Goal: Communication & Community: Answer question/provide support

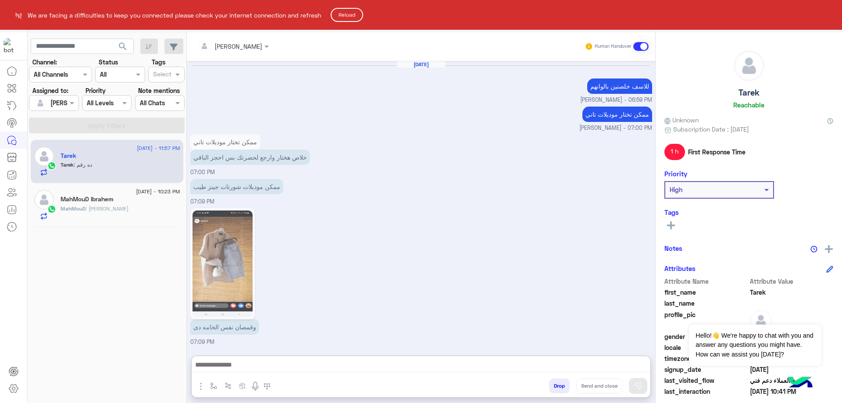
scroll to position [3227, 0]
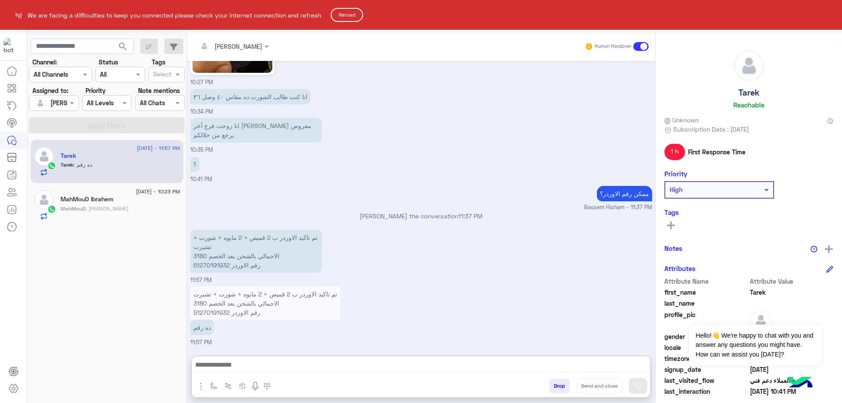
click at [355, 22] on html "We are facing a difficulties to keep you connected please check your internet c…" at bounding box center [421, 201] width 842 height 403
click at [355, 16] on button "Reload" at bounding box center [347, 15] width 32 height 14
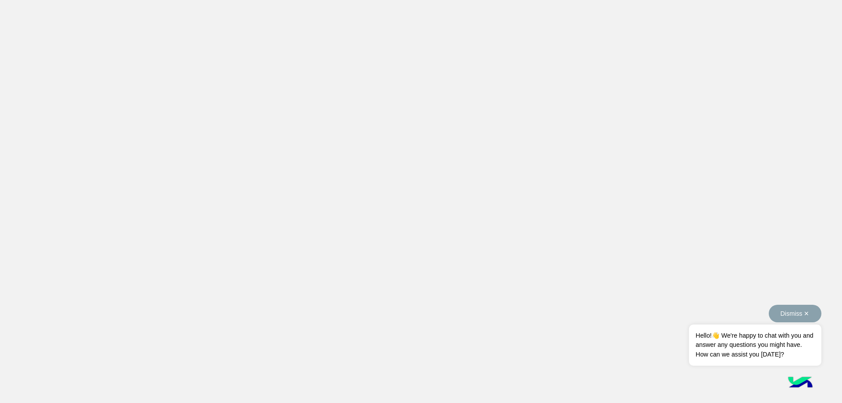
click at [808, 317] on button "Dismiss ✕" at bounding box center [795, 314] width 53 height 18
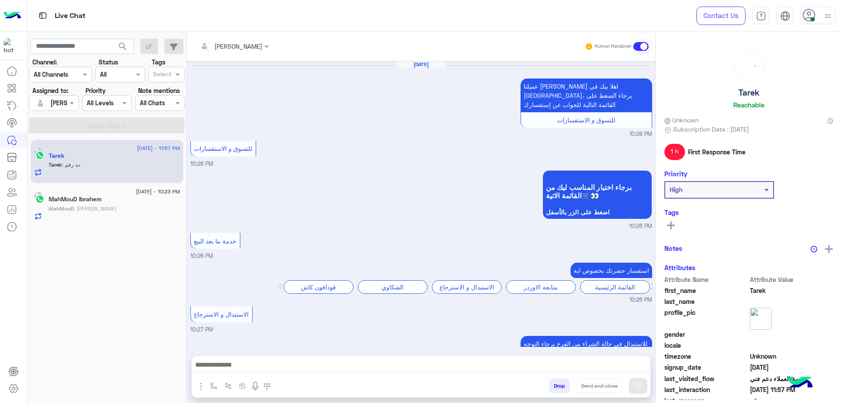
scroll to position [803, 0]
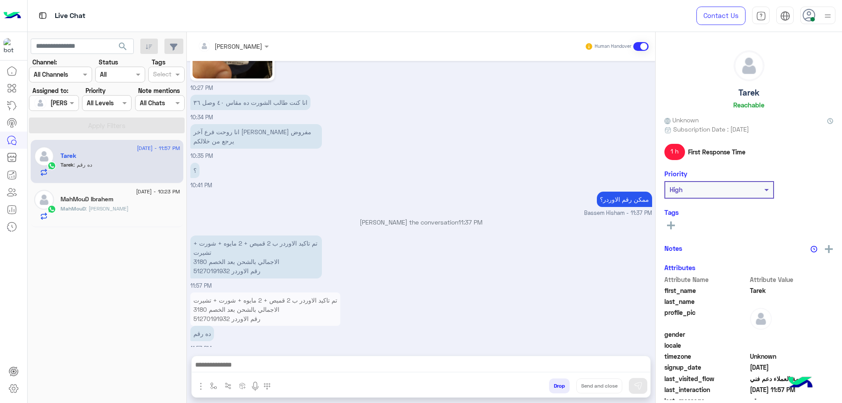
click at [321, 373] on div at bounding box center [421, 367] width 459 height 22
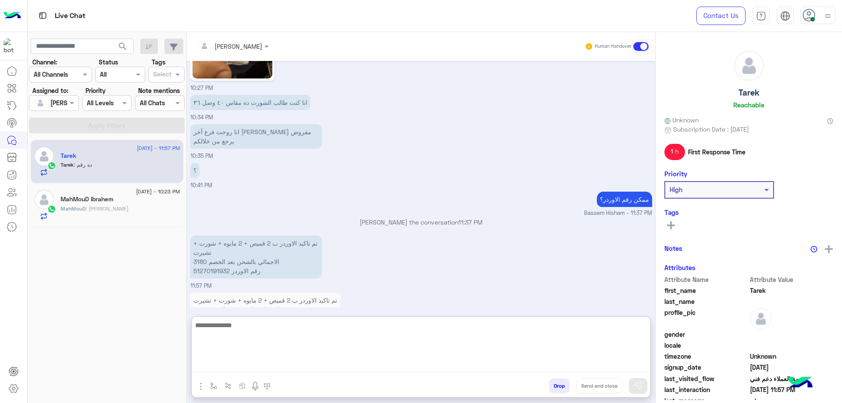
click at [329, 363] on textarea at bounding box center [421, 346] width 459 height 53
type textarea "****"
type textarea "**********"
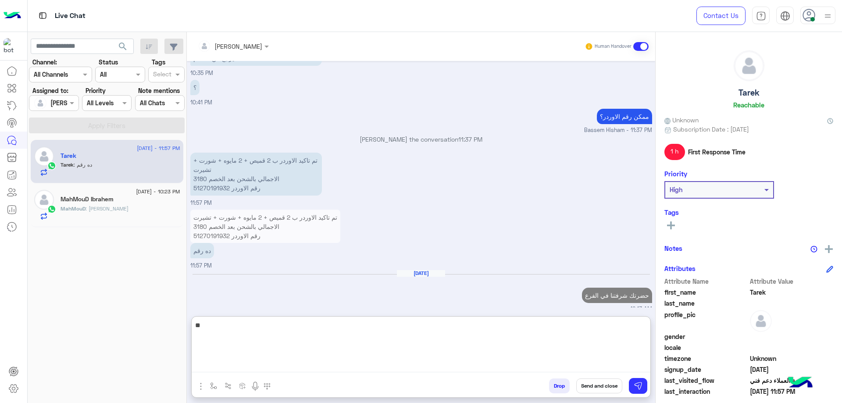
type textarea "*"
type textarea "**********"
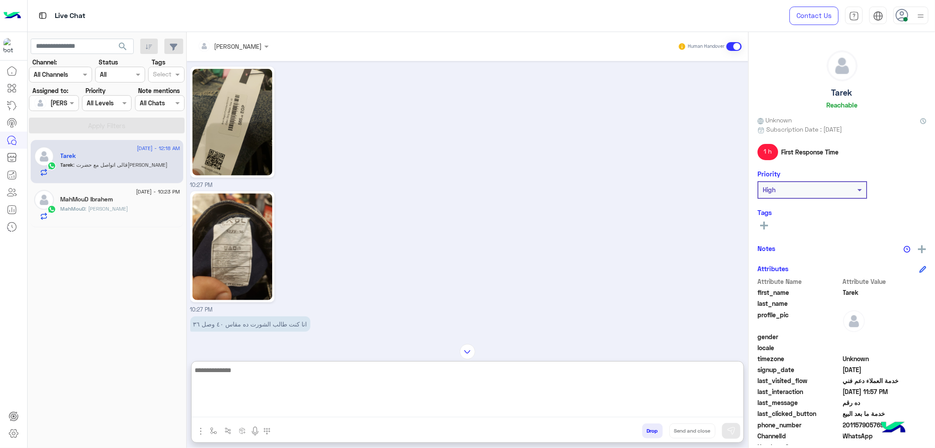
scroll to position [630, 0]
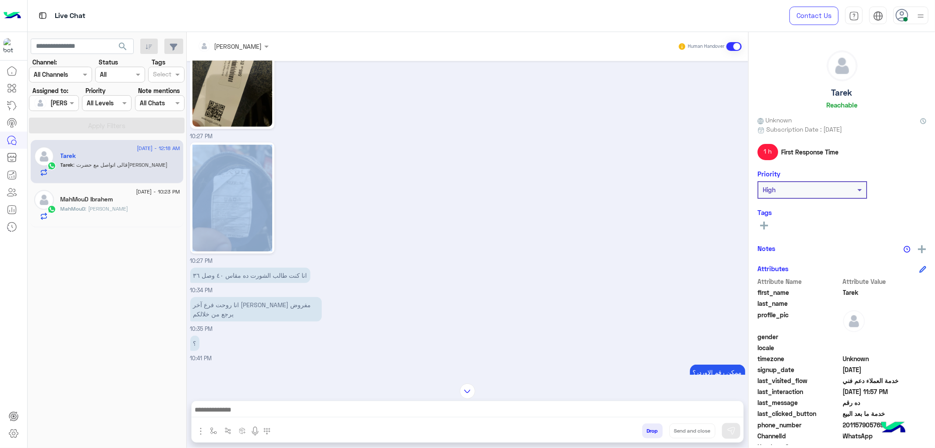
drag, startPoint x: 744, startPoint y: 238, endPoint x: 747, endPoint y: 234, distance: 5.0
click at [747, 234] on div "Aug 18, 2025 عميلنا العزيز Tarek اهلا بيك في إيجل، برجاء الضغط على القائمة التا…" at bounding box center [468, 217] width 562 height 313
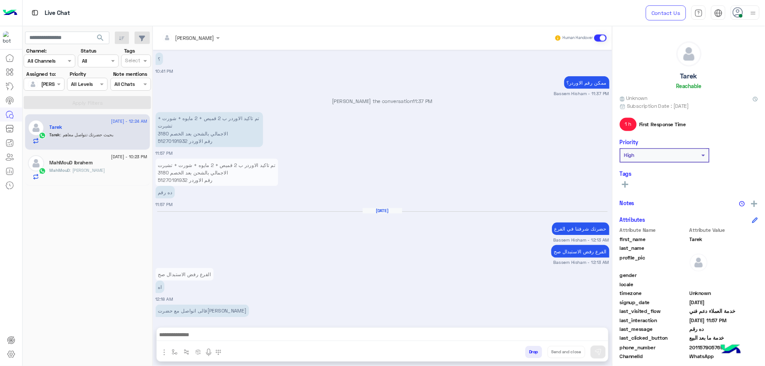
scroll to position [960, 0]
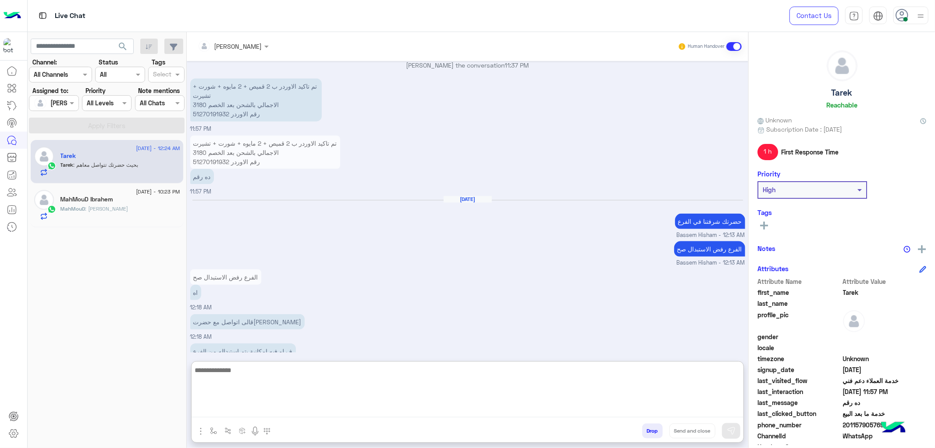
click at [309, 402] on textarea at bounding box center [468, 390] width 552 height 53
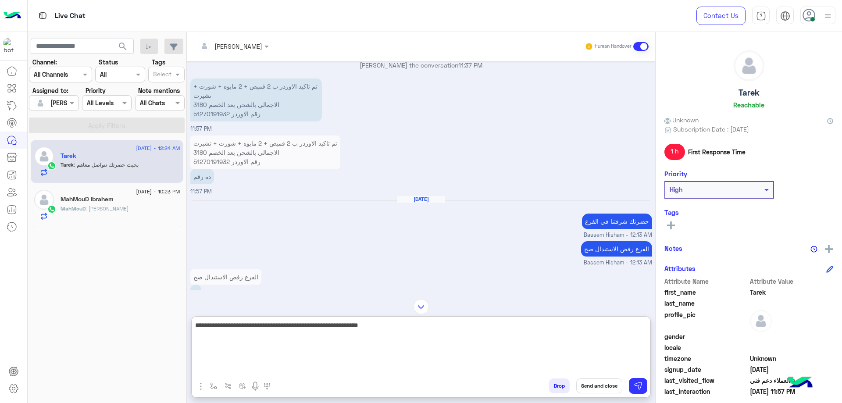
type textarea "**********"
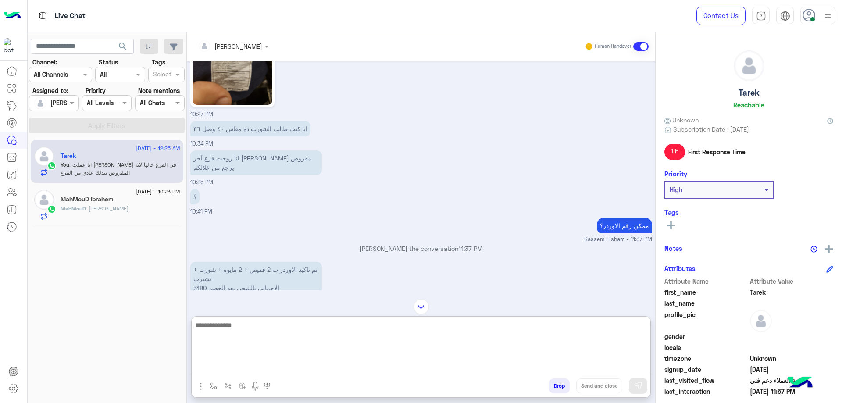
scroll to position [776, 0]
click at [275, 338] on textarea at bounding box center [421, 346] width 459 height 53
type textarea "**********"
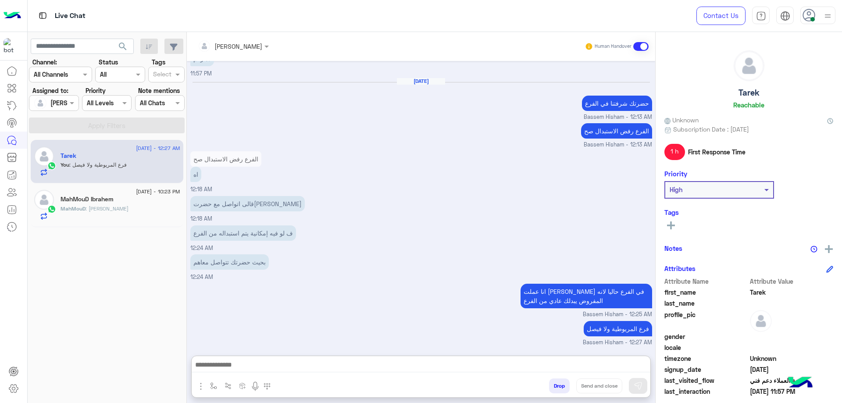
click at [127, 213] on div "MahMouD : معادا البنطلون" at bounding box center [120, 212] width 120 height 15
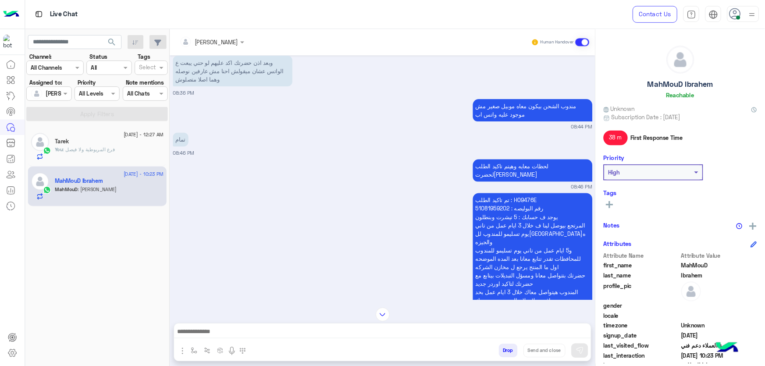
scroll to position [447, 0]
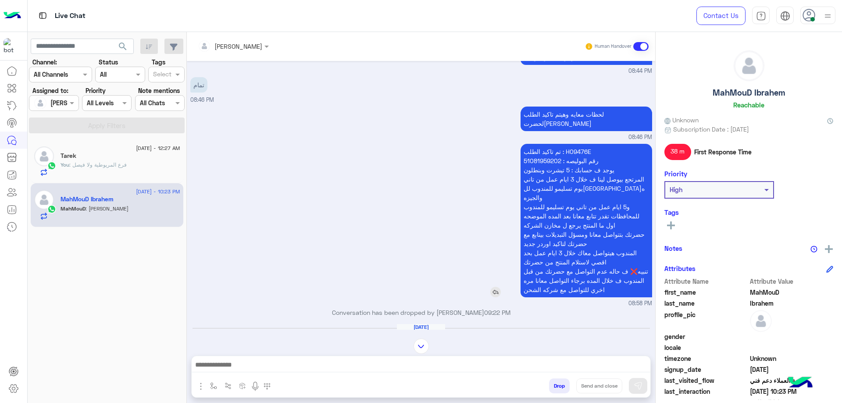
click at [573, 144] on p "تم تاكيد الطلب : H09476E رقم البوليصه : 51081959202 يوجد ف حسابك : 5 تيشرت وبنط…" at bounding box center [586, 220] width 132 height 153
copy p "H09476E"
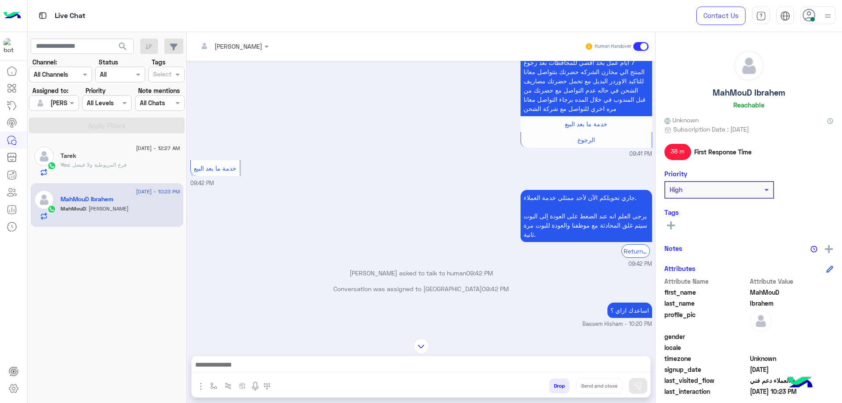
scroll to position [3183, 0]
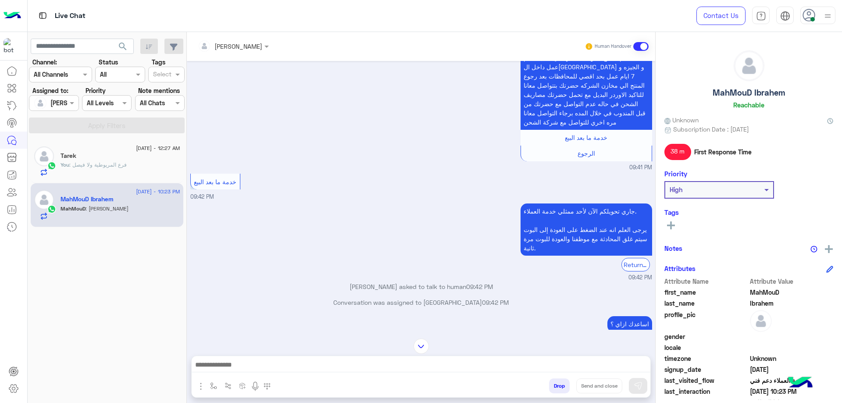
click at [140, 169] on div "You : فرع المريوطية ولا فيصل" at bounding box center [120, 168] width 120 height 15
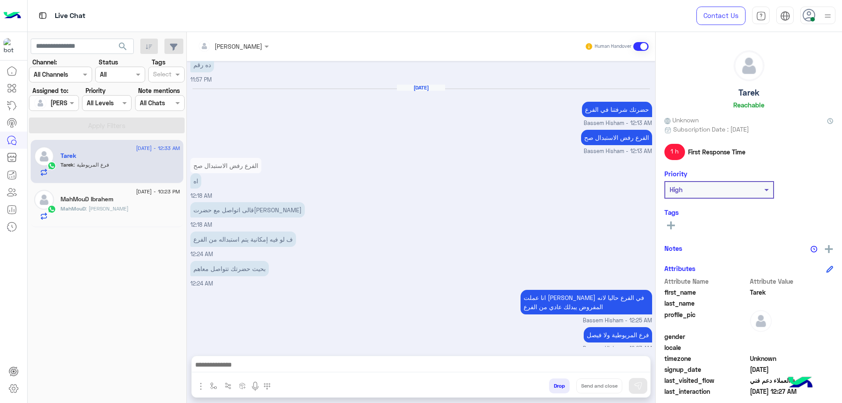
scroll to position [2662, 0]
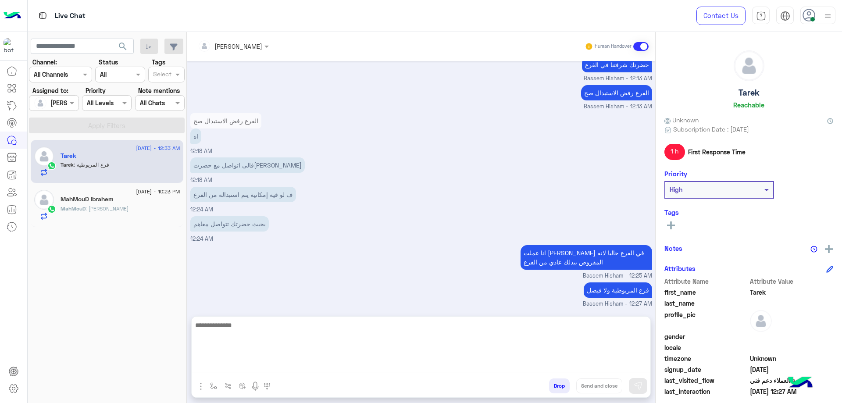
click at [239, 362] on textarea at bounding box center [421, 346] width 459 height 53
type textarea "****"
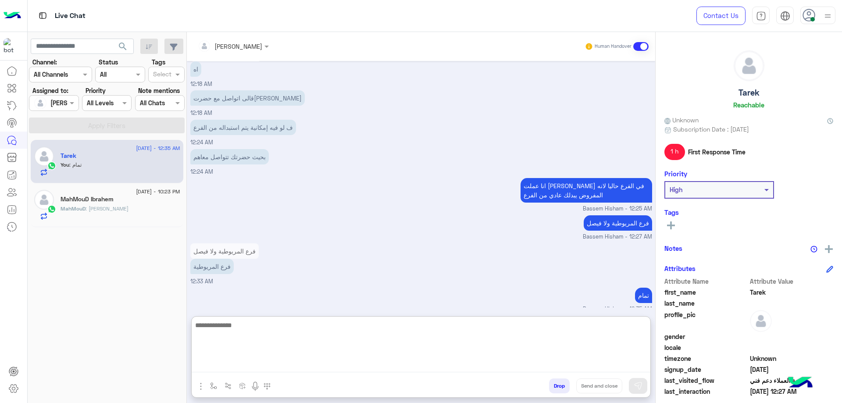
scroll to position [2686, 0]
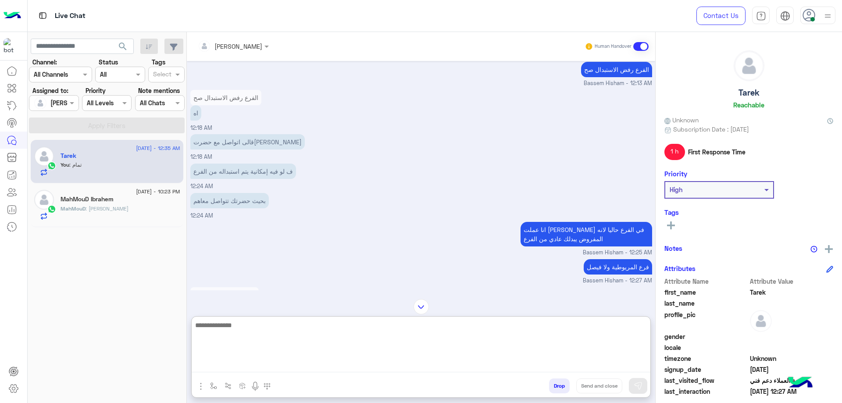
click at [278, 334] on textarea at bounding box center [421, 346] width 459 height 53
type textarea "**********"
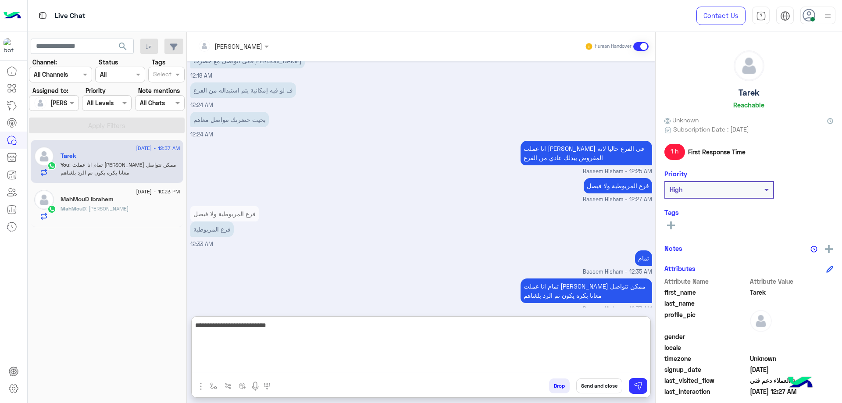
type textarea "**********"
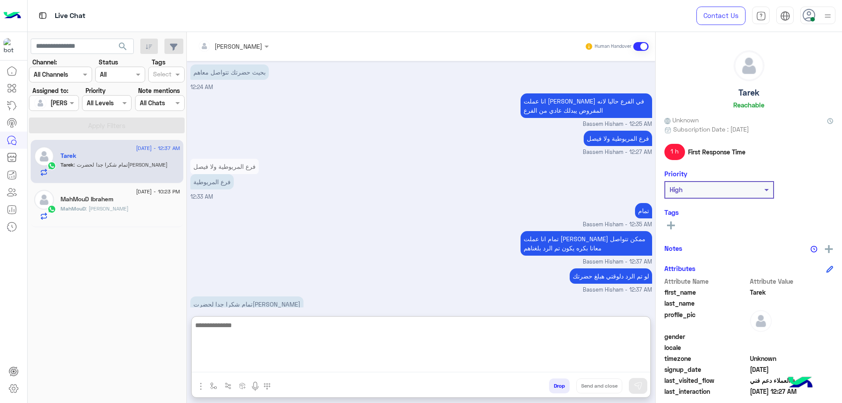
scroll to position [2824, 0]
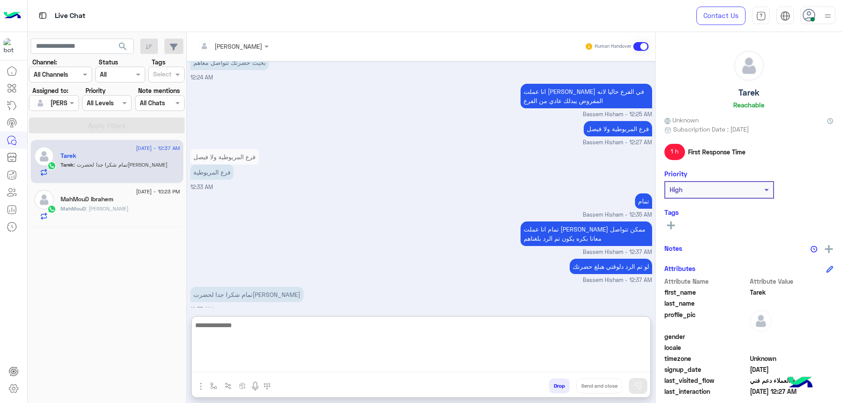
click at [284, 347] on textarea at bounding box center [421, 346] width 459 height 53
type textarea "*****"
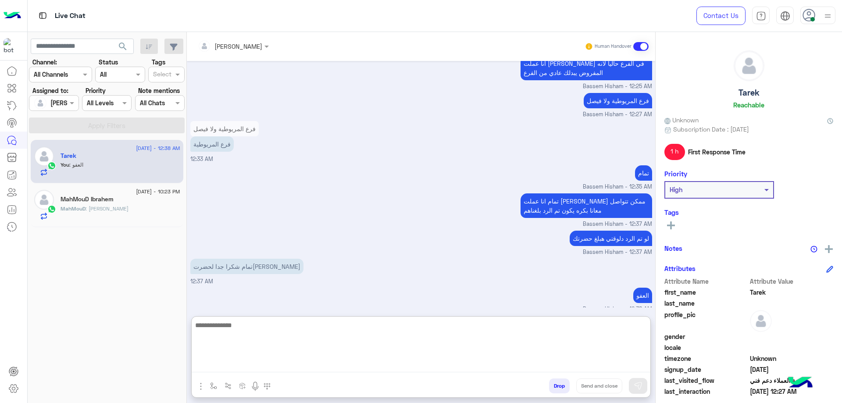
scroll to position [2852, 0]
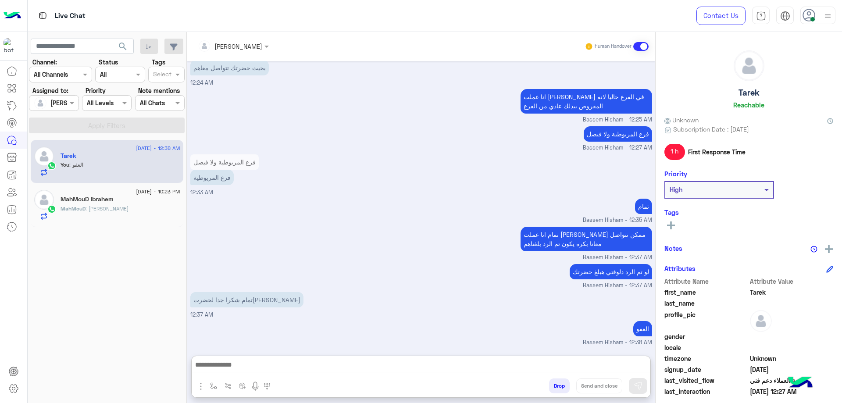
click at [750, 101] on h6 "Reachable" at bounding box center [748, 105] width 31 height 8
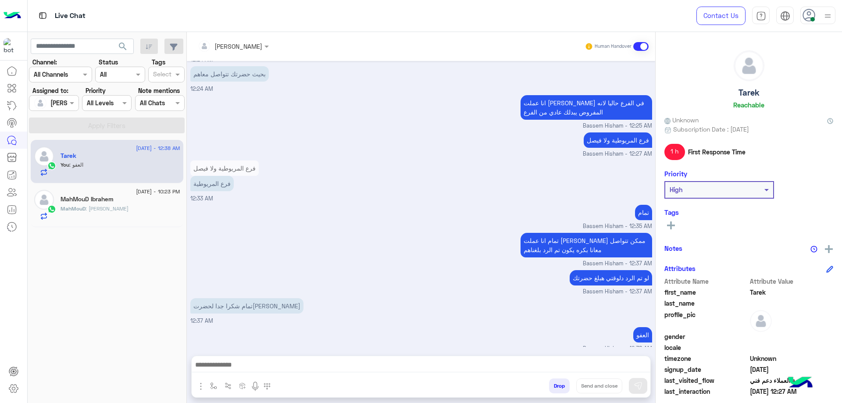
click at [752, 95] on h5 "Tarek" at bounding box center [748, 93] width 21 height 10
copy h5 "Tarek"
click at [121, 210] on div "MahMouD : معادا البنطلون" at bounding box center [120, 212] width 120 height 15
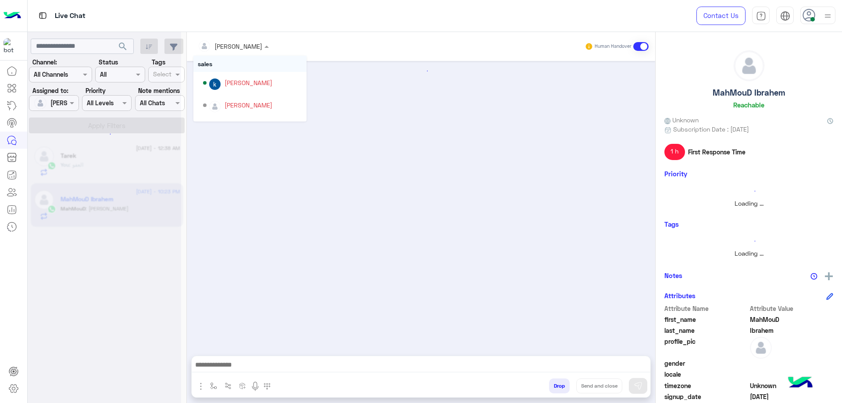
click at [244, 43] on input "text" at bounding box center [222, 46] width 48 height 9
click at [123, 174] on div at bounding box center [104, 205] width 153 height 403
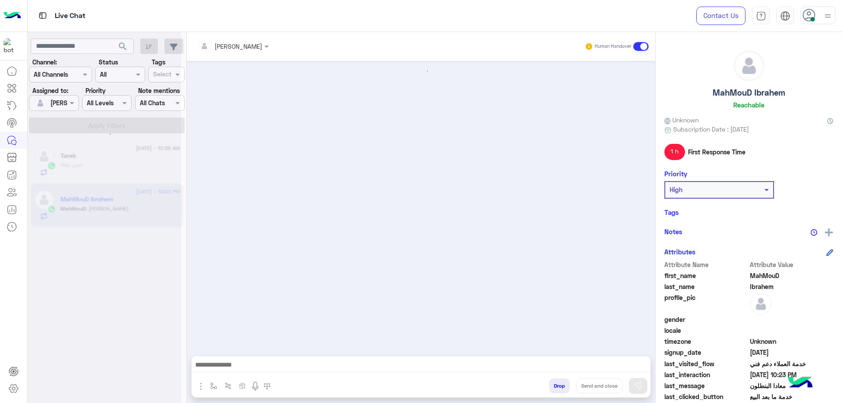
click at [114, 164] on div at bounding box center [104, 205] width 153 height 403
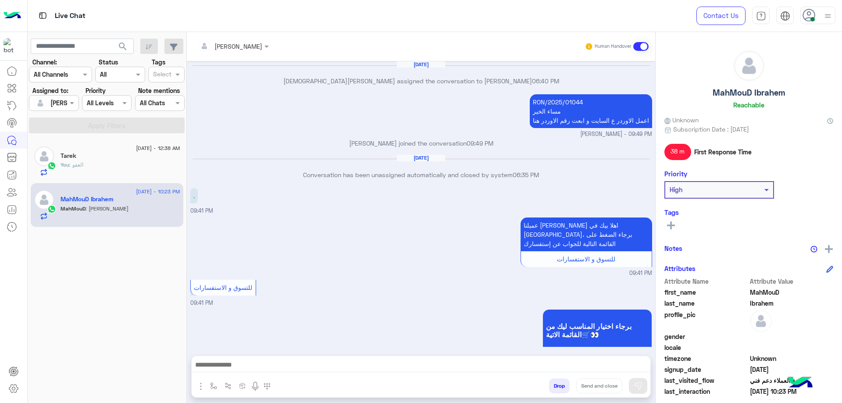
scroll to position [544, 0]
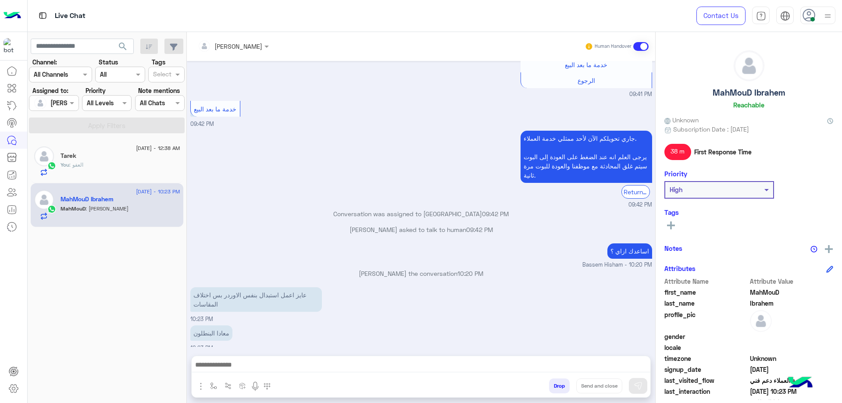
click at [249, 46] on div at bounding box center [233, 46] width 80 height 10
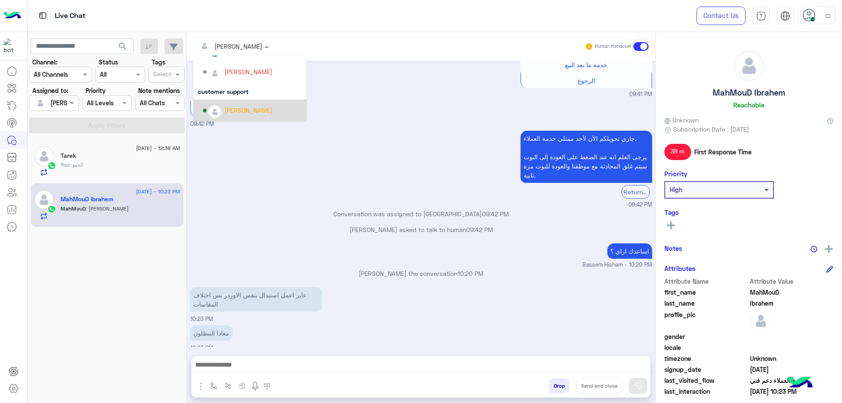
scroll to position [57, 0]
click at [241, 96] on div "Tarek Hassan" at bounding box center [248, 92] width 48 height 9
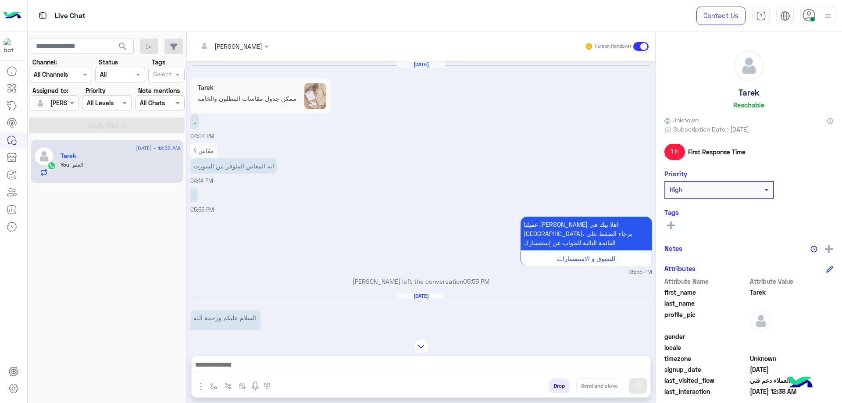
scroll to position [1093, 0]
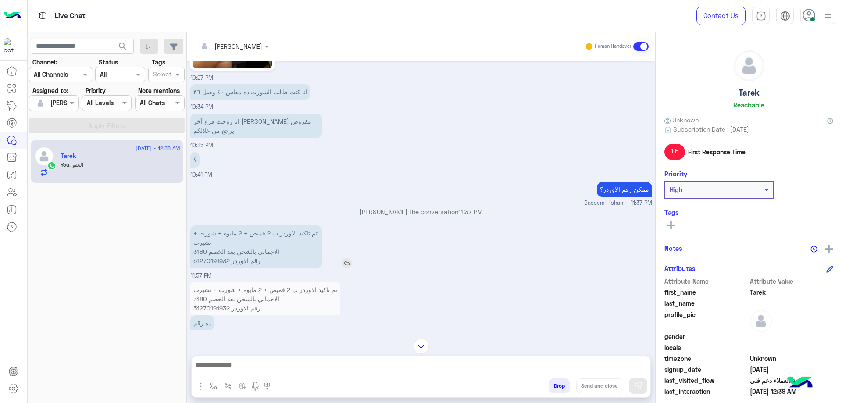
click at [211, 247] on p "تم تاكيد الاوردر ب 2 قميص + 2 مايوه + شورت + تشيرت الاجمالي بالشحن بعد الخصم 31…" at bounding box center [256, 246] width 132 height 43
copy p "51270191932"
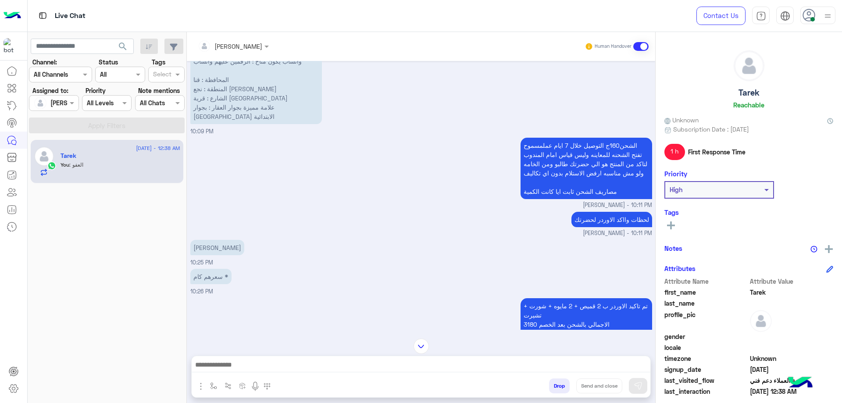
scroll to position [1284, 0]
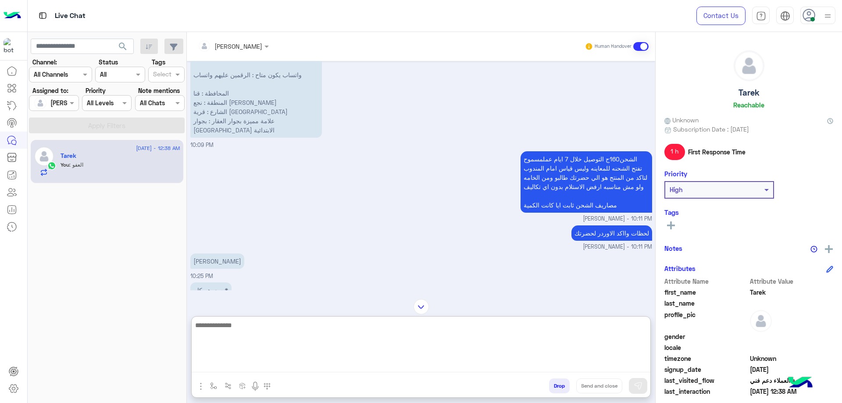
click at [256, 368] on textarea at bounding box center [421, 346] width 459 height 53
type textarea "**********"
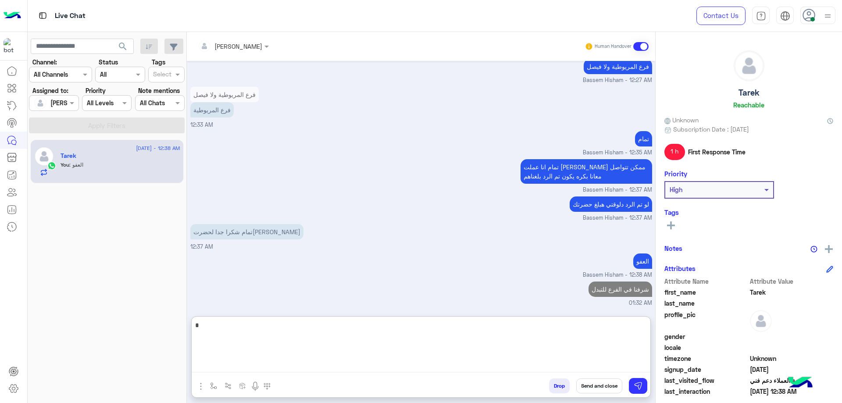
scroll to position [3977, 0]
type textarea "*"
type textarea "**********"
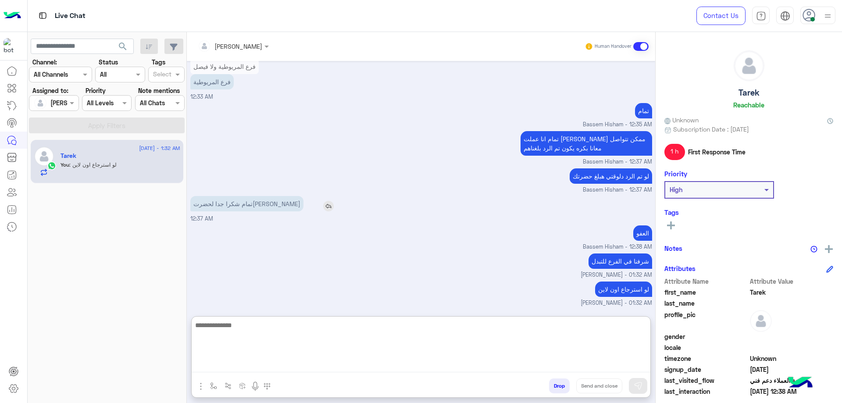
scroll to position [4004, 0]
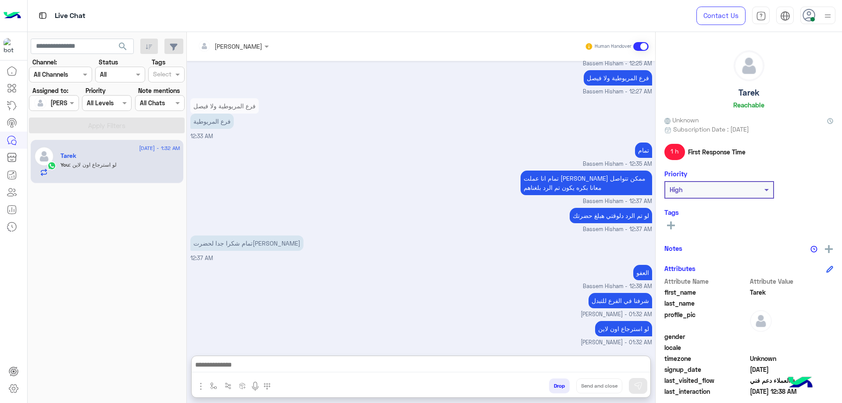
click at [557, 387] on button "Drop" at bounding box center [559, 385] width 21 height 15
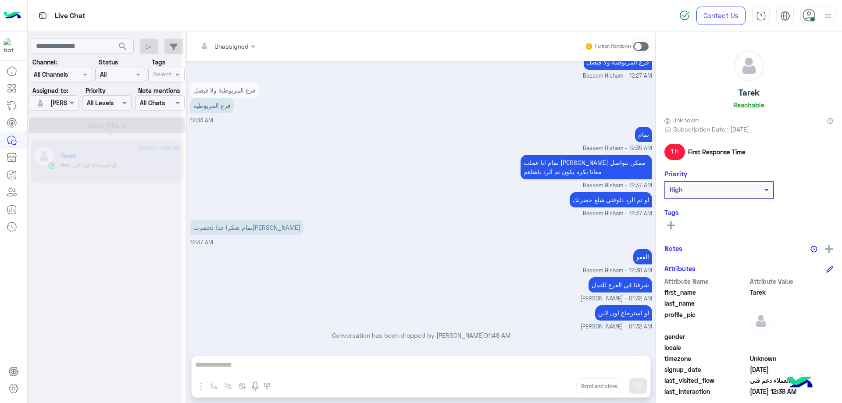
scroll to position [3981, 0]
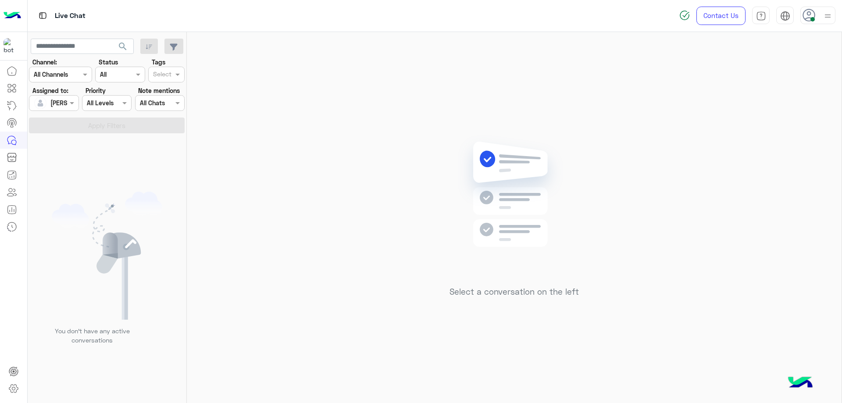
click at [815, 20] on icon at bounding box center [808, 15] width 13 height 13
click at [786, 123] on label "Offline" at bounding box center [781, 125] width 96 height 16
drag, startPoint x: 761, startPoint y: 187, endPoint x: 748, endPoint y: 187, distance: 12.7
click at [761, 188] on div "Sign Out" at bounding box center [780, 193] width 109 height 23
click at [749, 185] on div "Sign Out" at bounding box center [780, 193] width 109 height 23
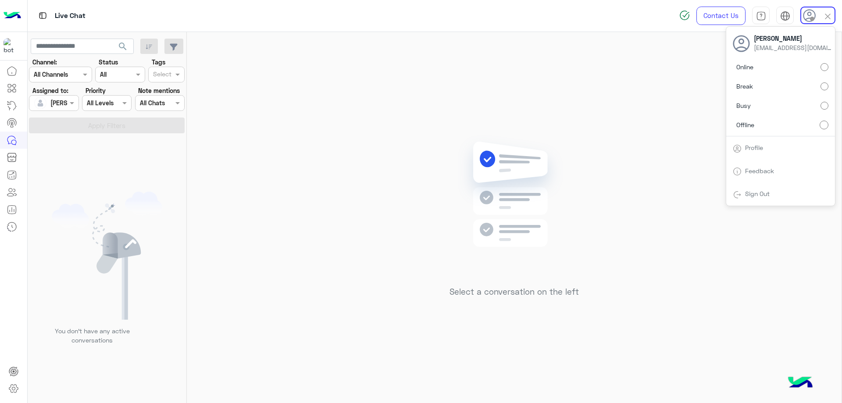
click at [748, 187] on div "Sign Out" at bounding box center [780, 193] width 109 height 23
click at [754, 193] on link "Sign Out" at bounding box center [757, 193] width 25 height 7
